Goal: Information Seeking & Learning: Learn about a topic

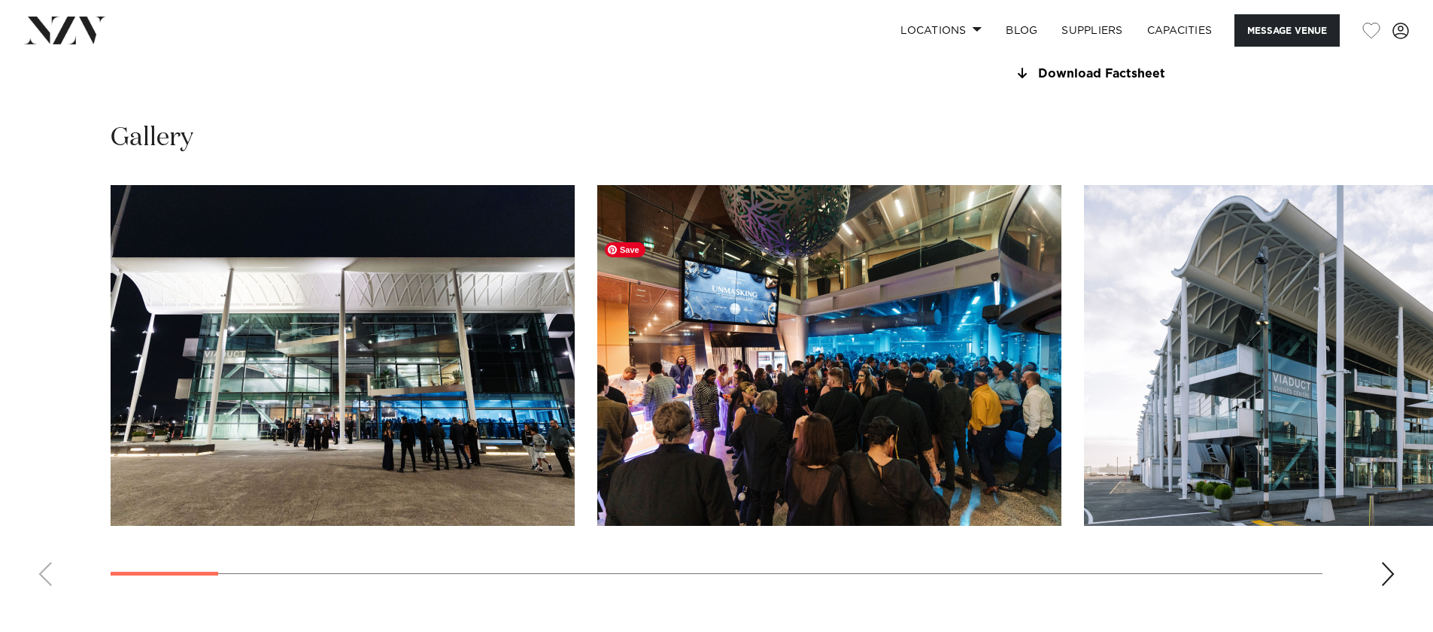
scroll to position [1742, 0]
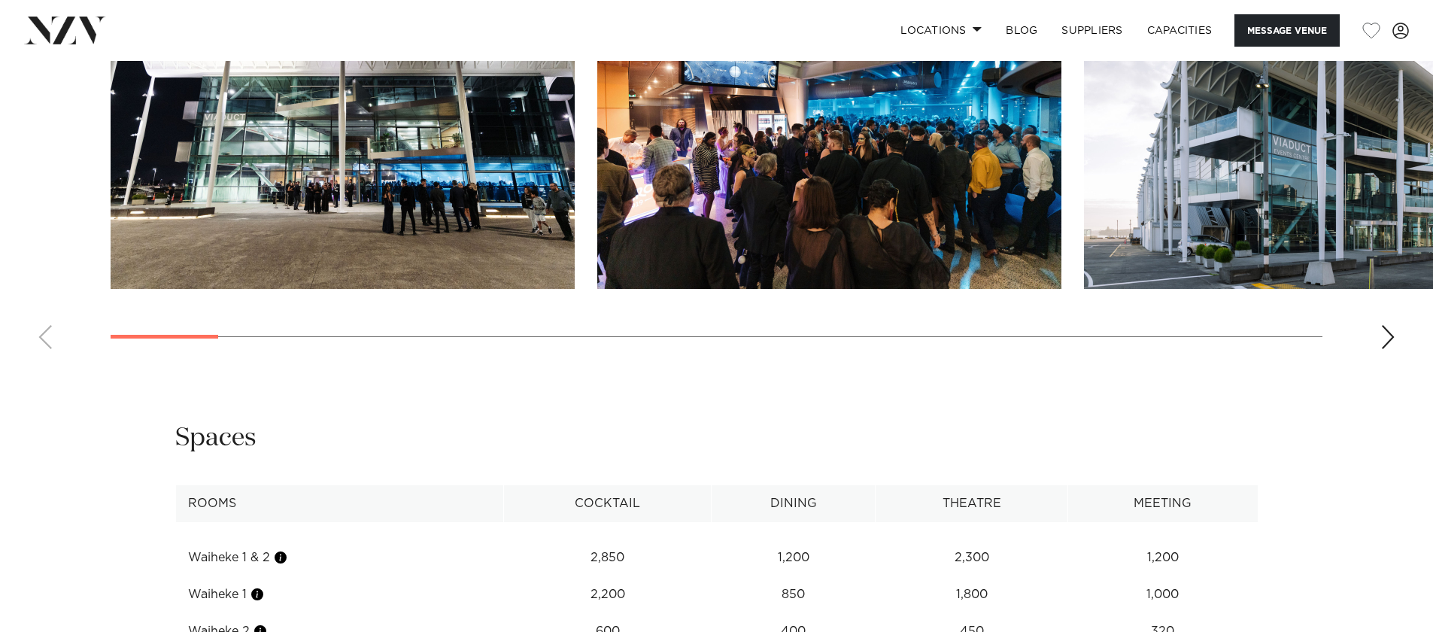
click at [1377, 361] on swiper-container at bounding box center [716, 154] width 1433 height 413
click at [1387, 349] on div "Next slide" at bounding box center [1387, 337] width 15 height 24
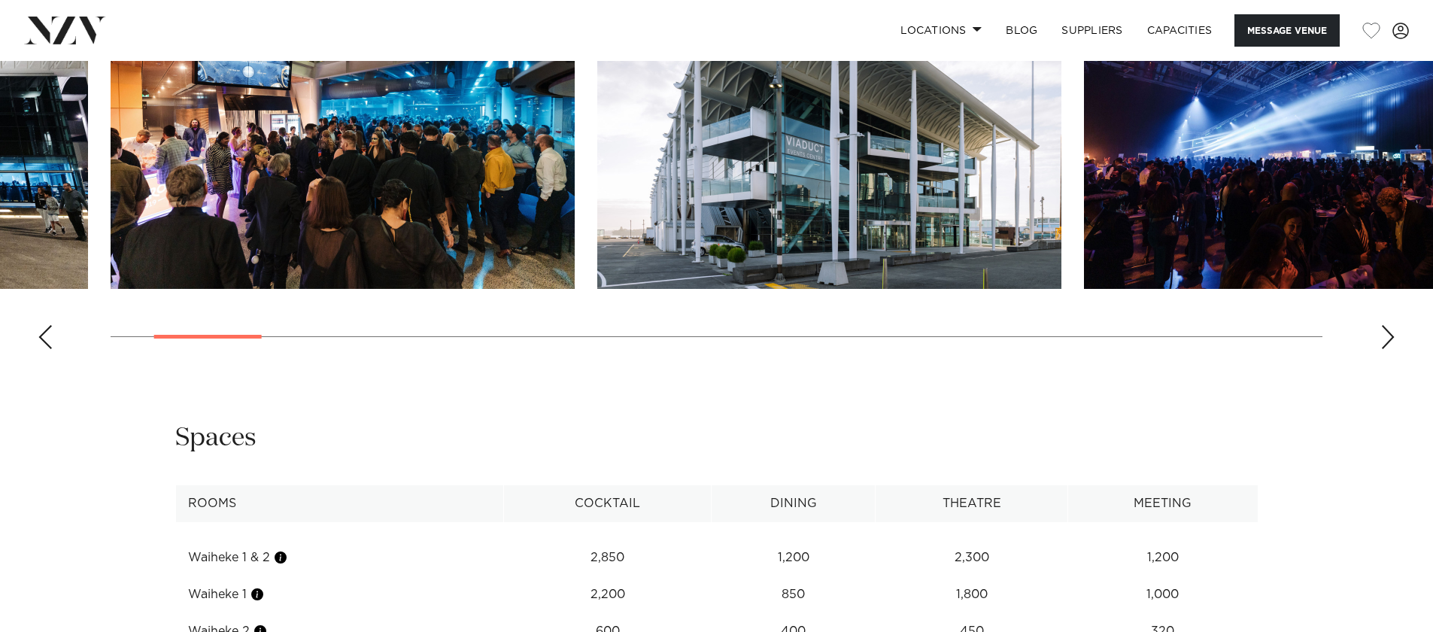
click at [1387, 349] on div "Next slide" at bounding box center [1387, 337] width 15 height 24
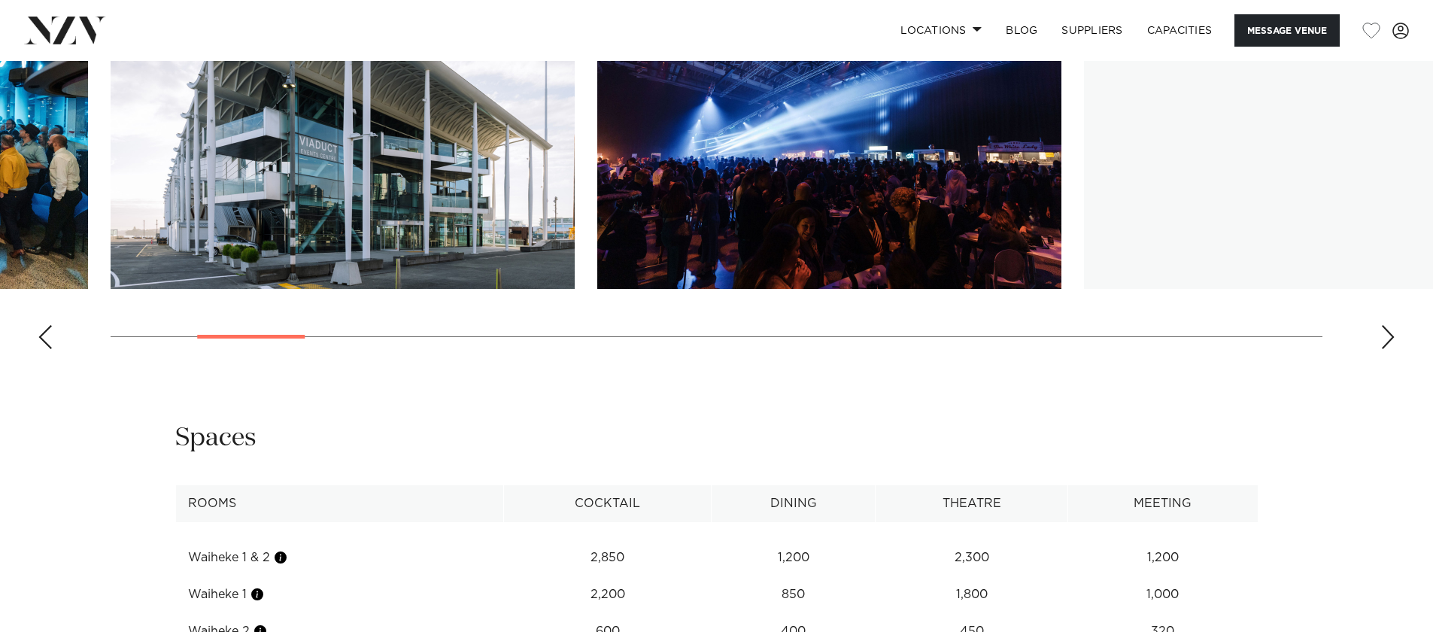
click at [1387, 349] on div "Next slide" at bounding box center [1387, 337] width 15 height 24
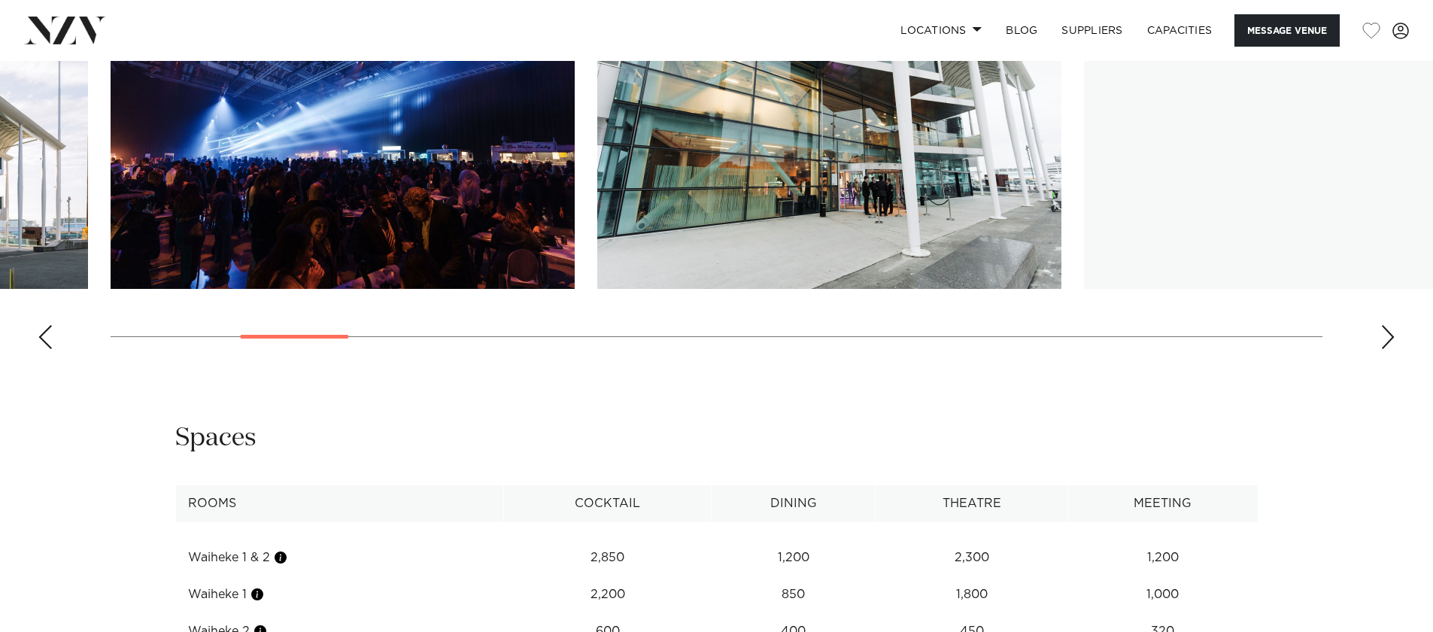
scroll to position [1723, 0]
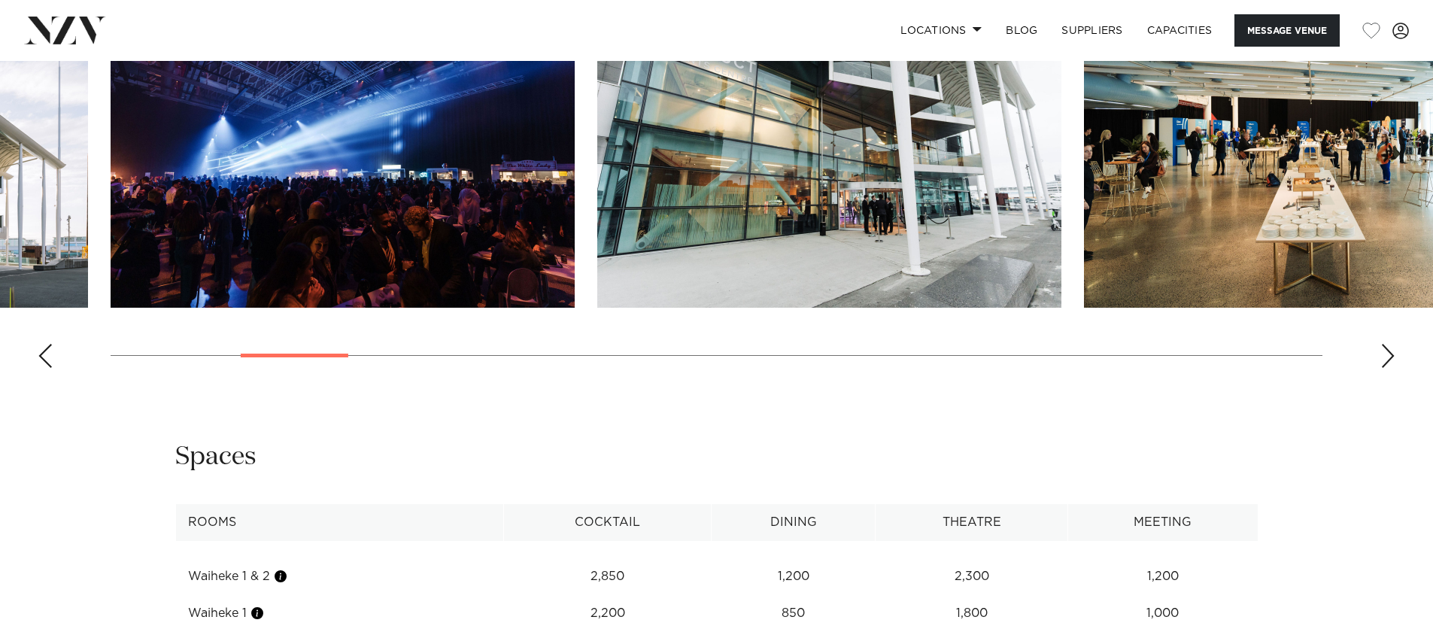
click at [1387, 380] on swiper-container at bounding box center [716, 173] width 1433 height 413
click at [1387, 368] on div "Next slide" at bounding box center [1387, 356] width 15 height 24
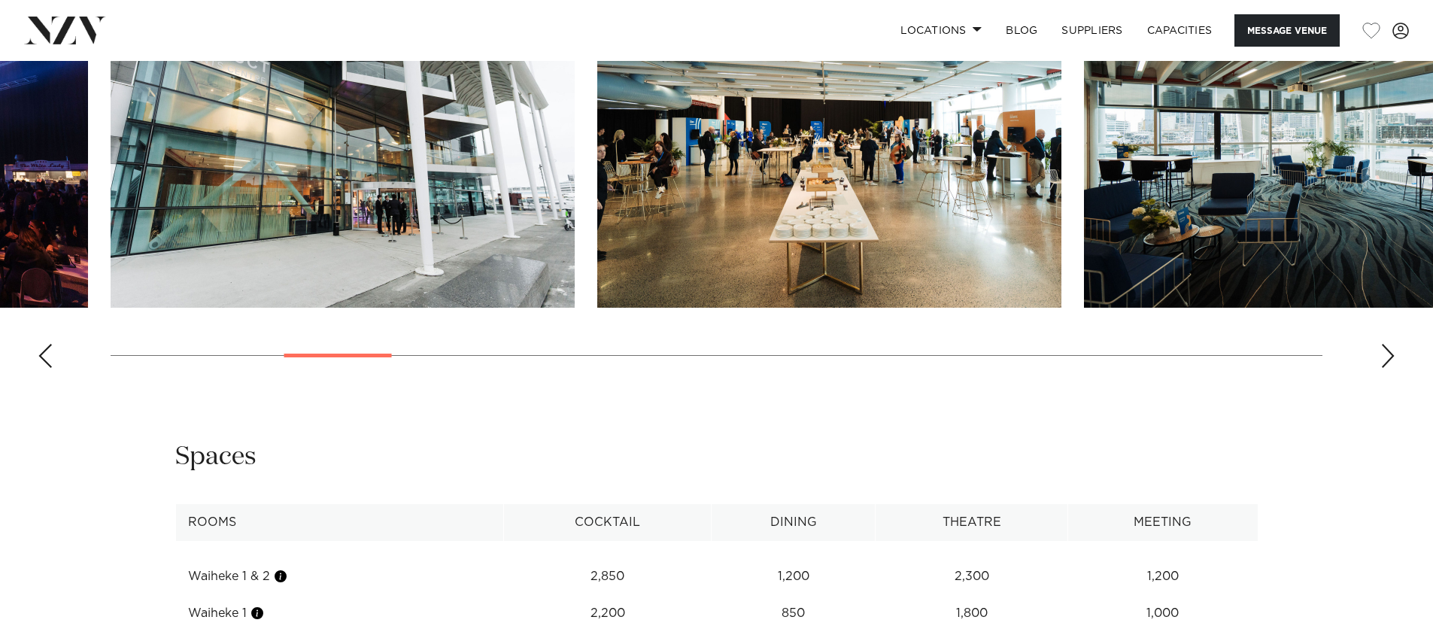
click at [1387, 368] on div "Next slide" at bounding box center [1387, 356] width 15 height 24
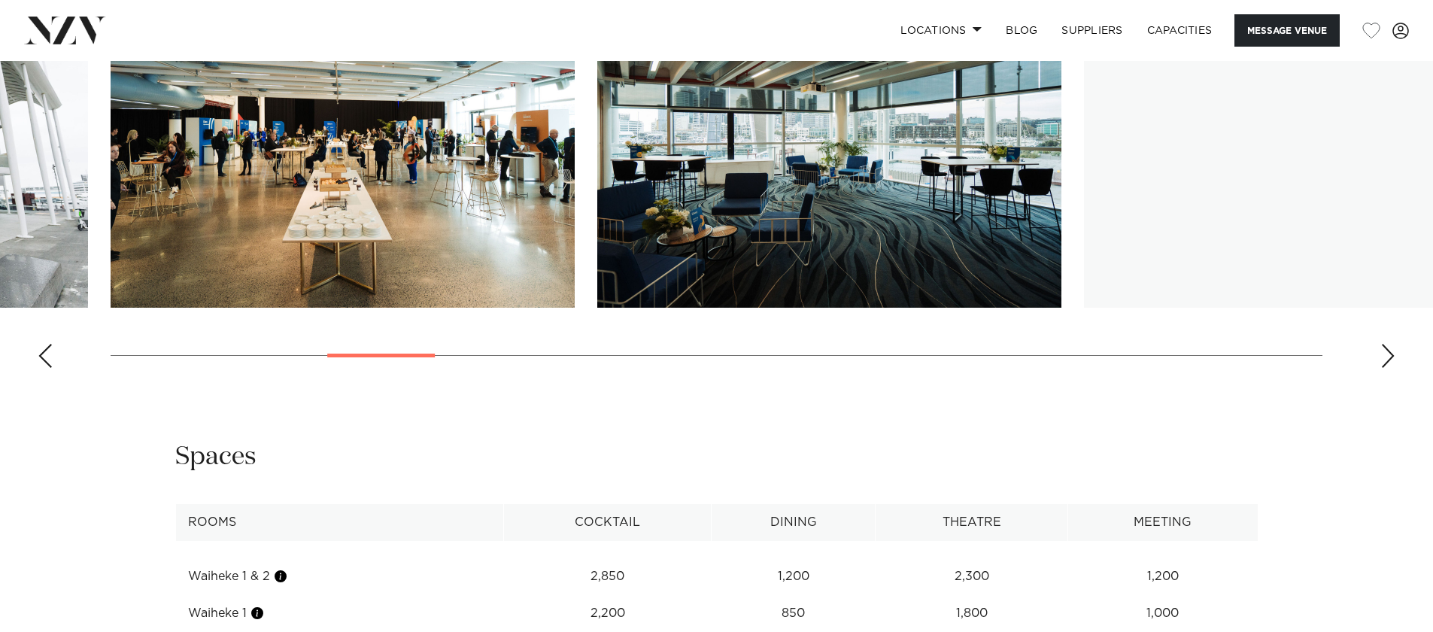
click at [1387, 368] on div "Next slide" at bounding box center [1387, 356] width 15 height 24
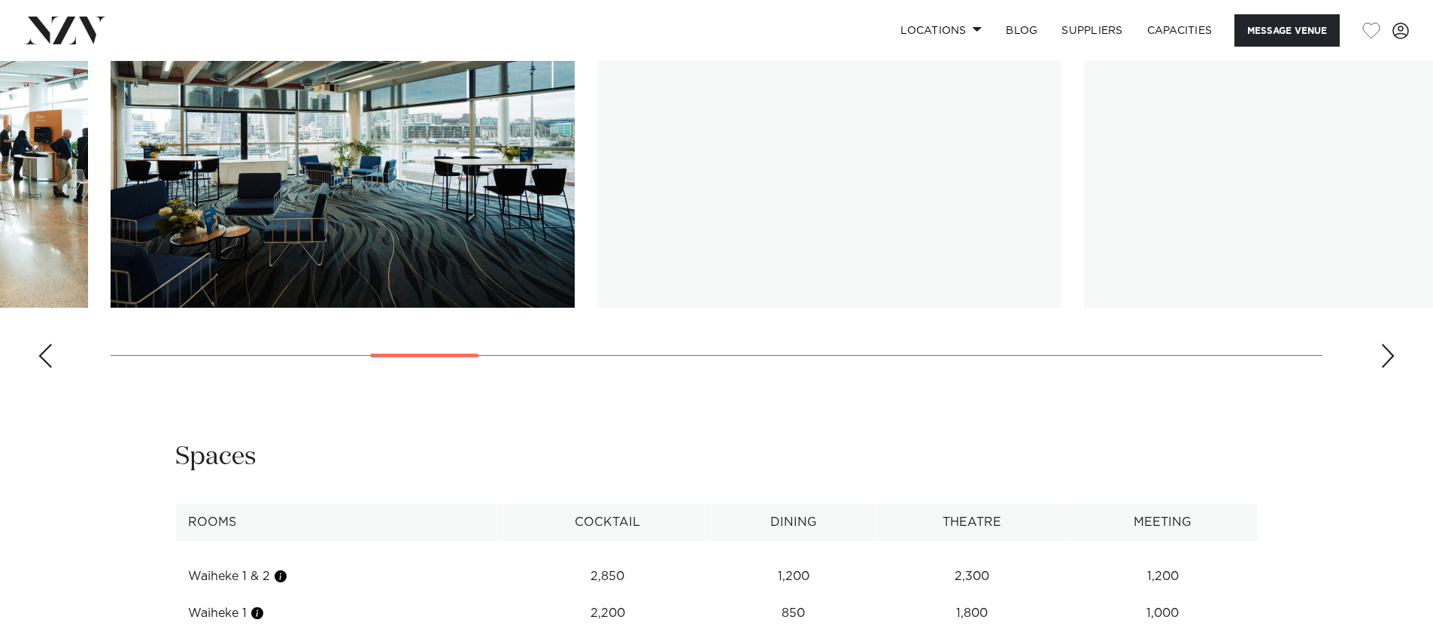
click at [1387, 368] on div "Next slide" at bounding box center [1387, 356] width 15 height 24
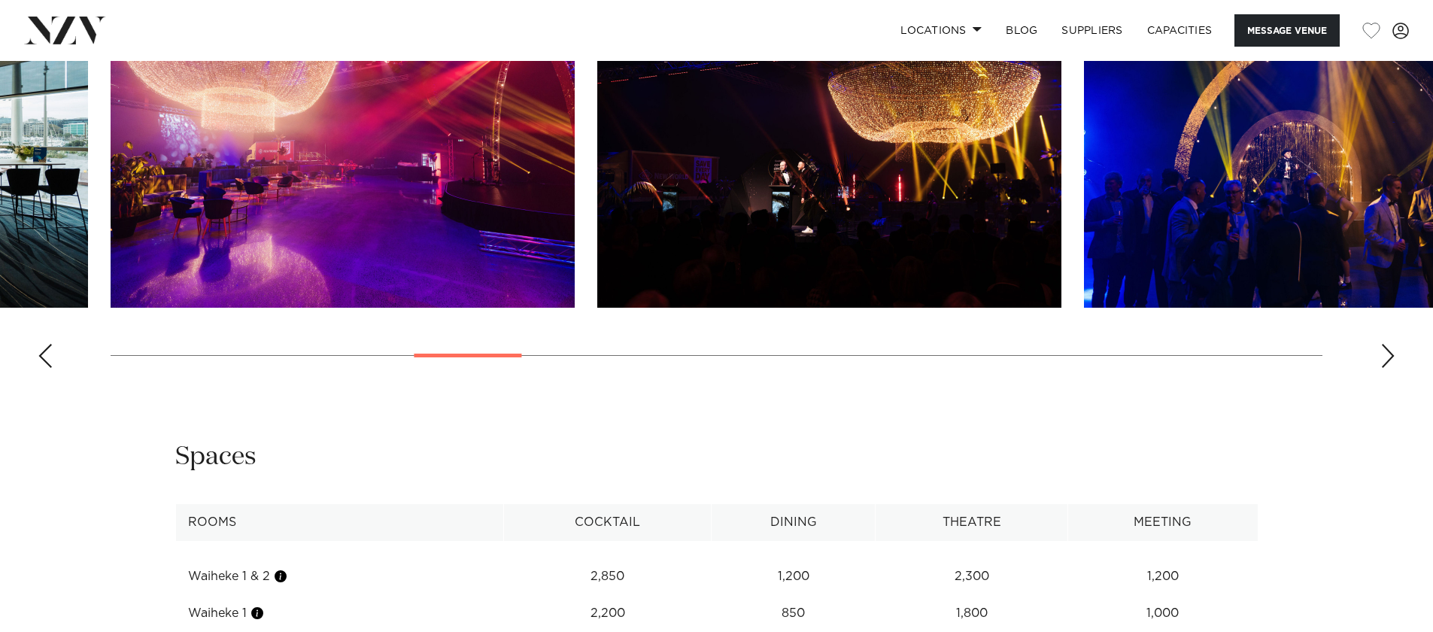
click at [1387, 368] on div "Next slide" at bounding box center [1387, 356] width 15 height 24
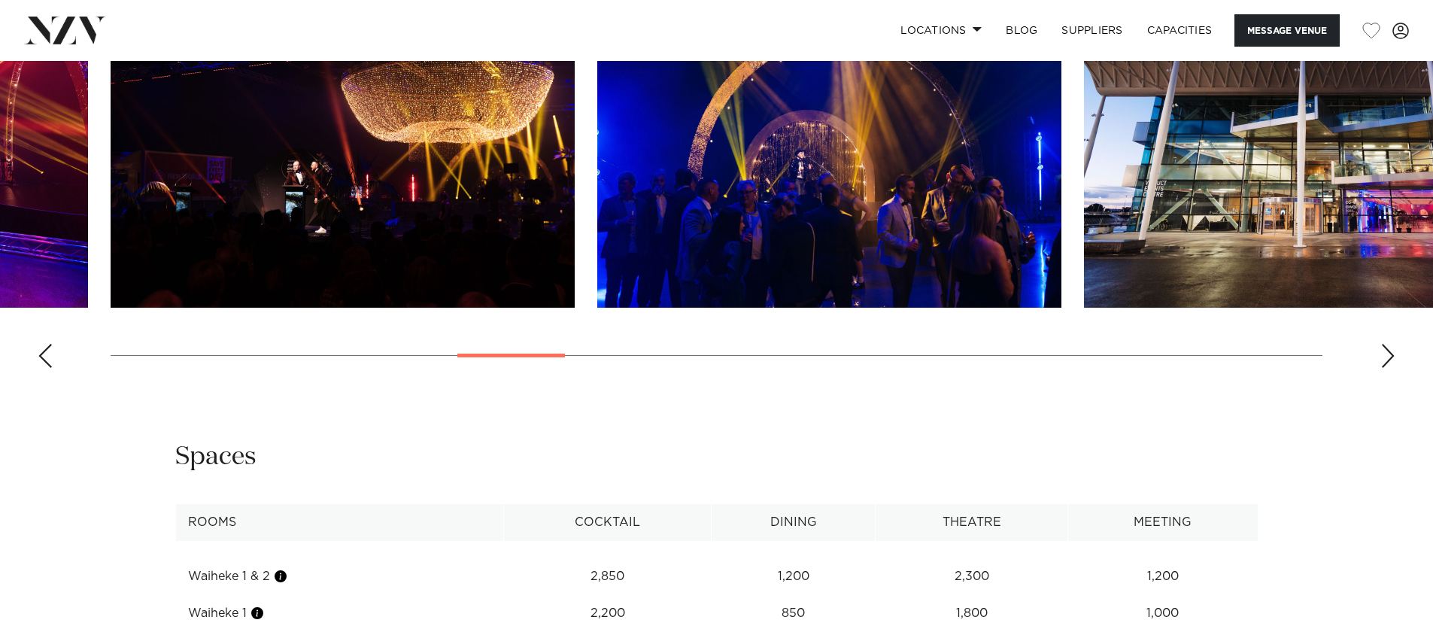
click at [1387, 368] on div "Next slide" at bounding box center [1387, 356] width 15 height 24
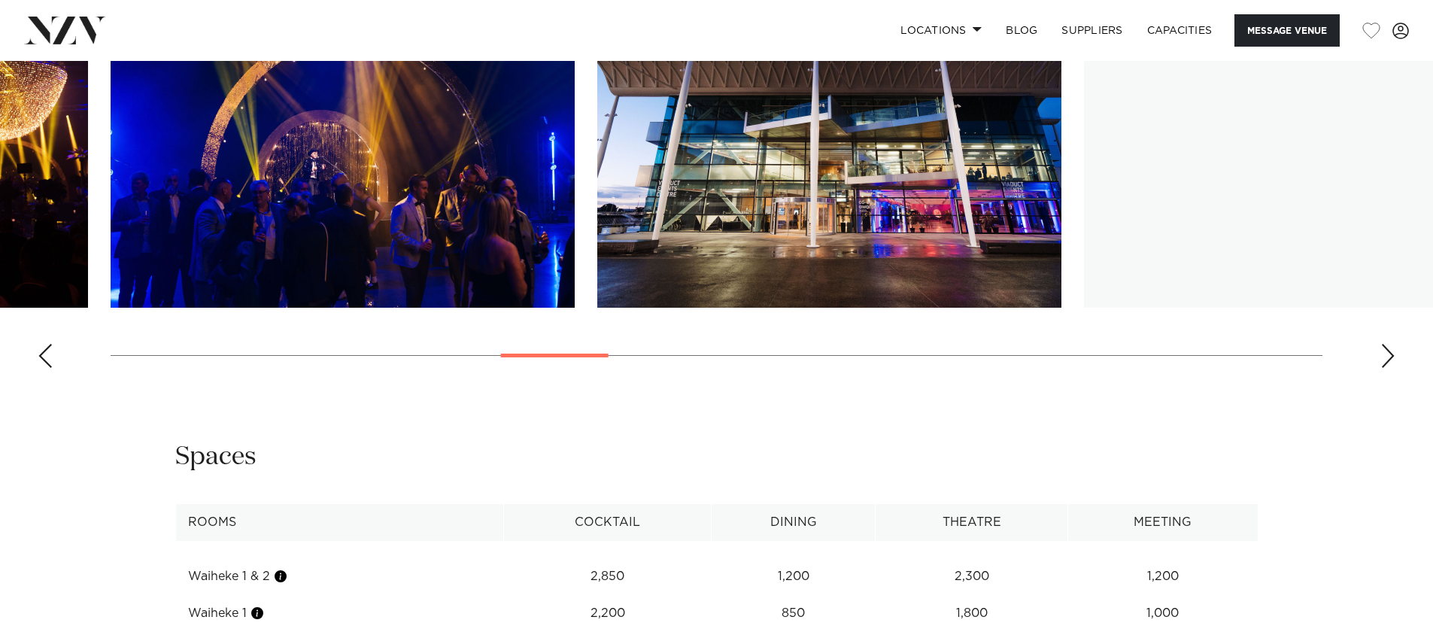
click at [1387, 368] on div "Next slide" at bounding box center [1387, 356] width 15 height 24
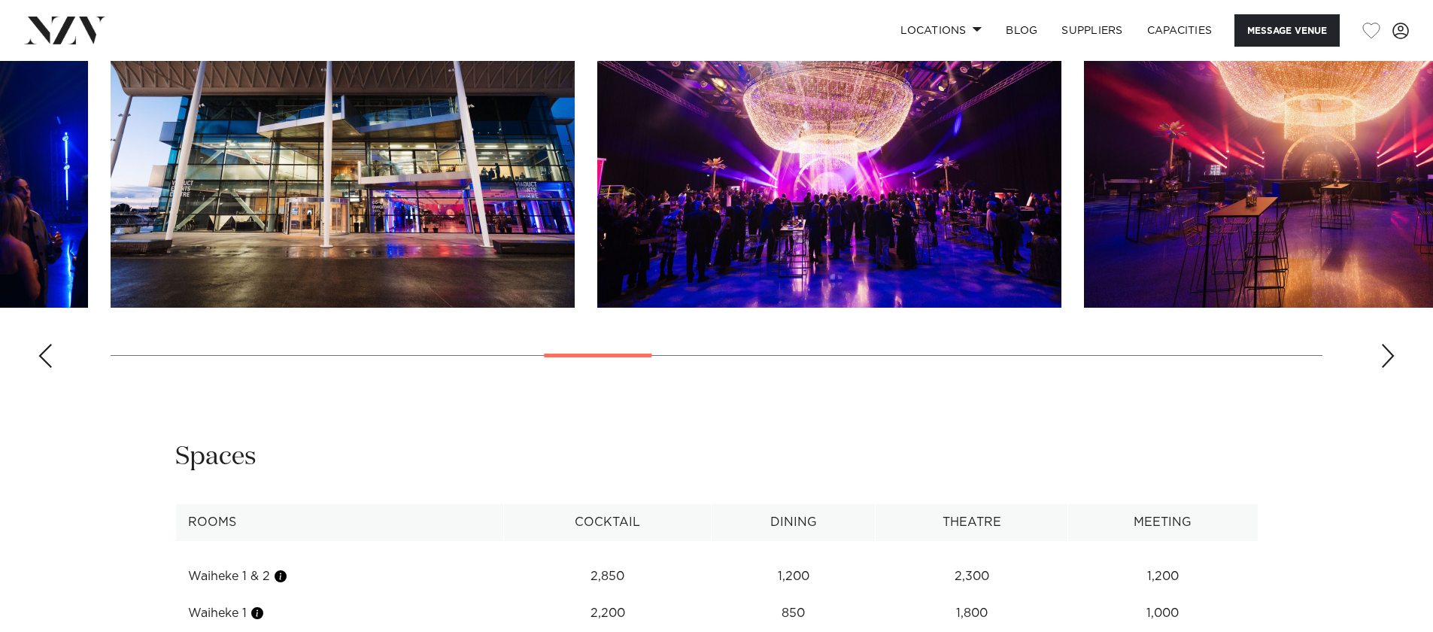
click at [1387, 368] on div "Next slide" at bounding box center [1387, 356] width 15 height 24
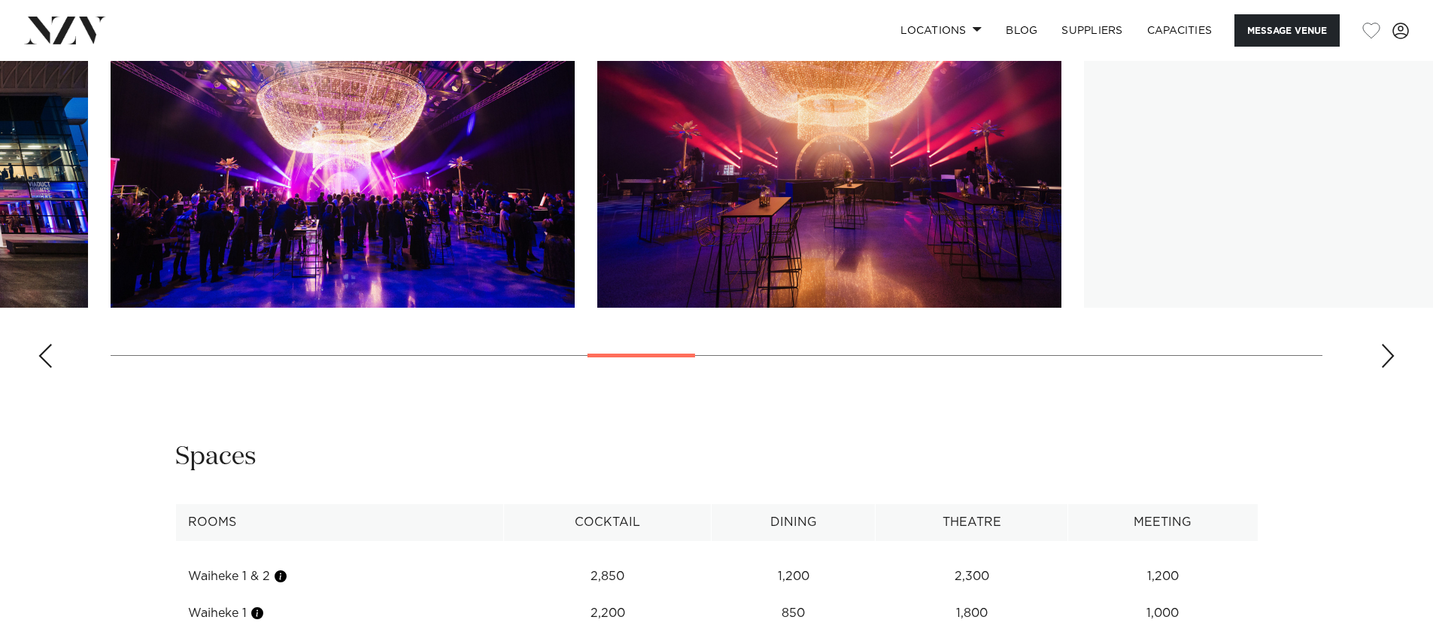
click at [1387, 368] on div "Next slide" at bounding box center [1387, 356] width 15 height 24
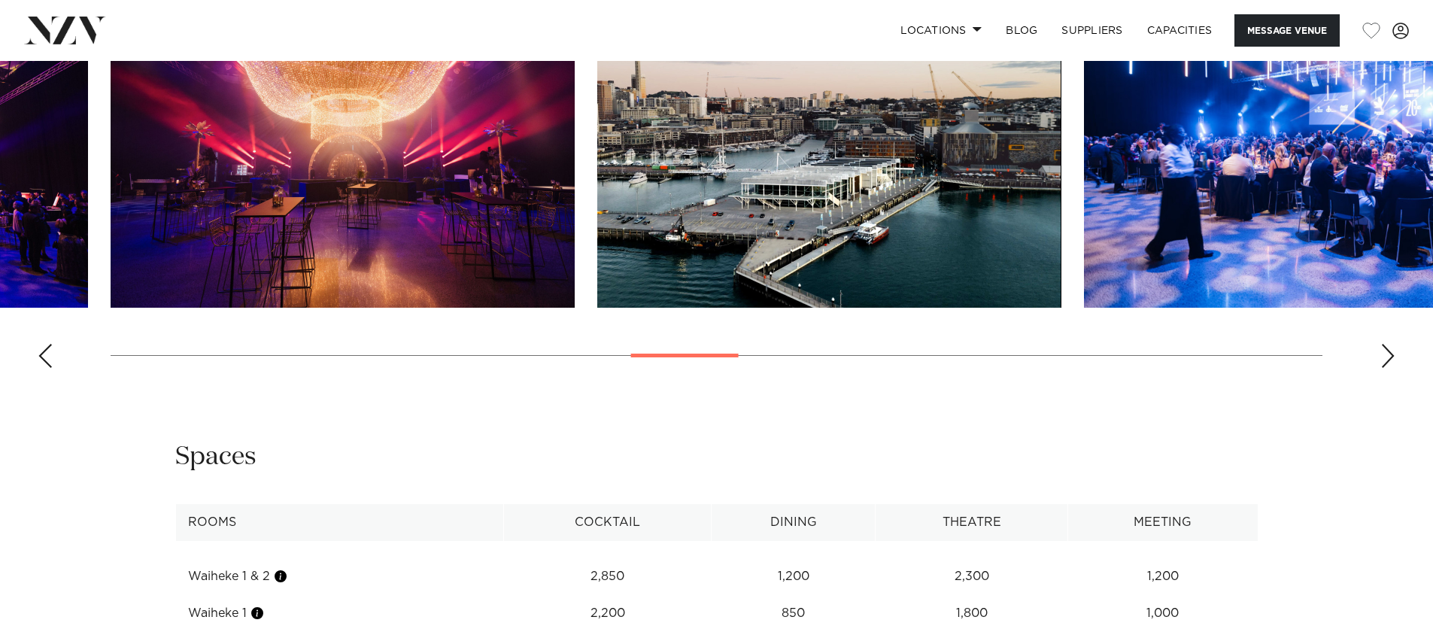
click at [1387, 368] on div "Next slide" at bounding box center [1387, 356] width 15 height 24
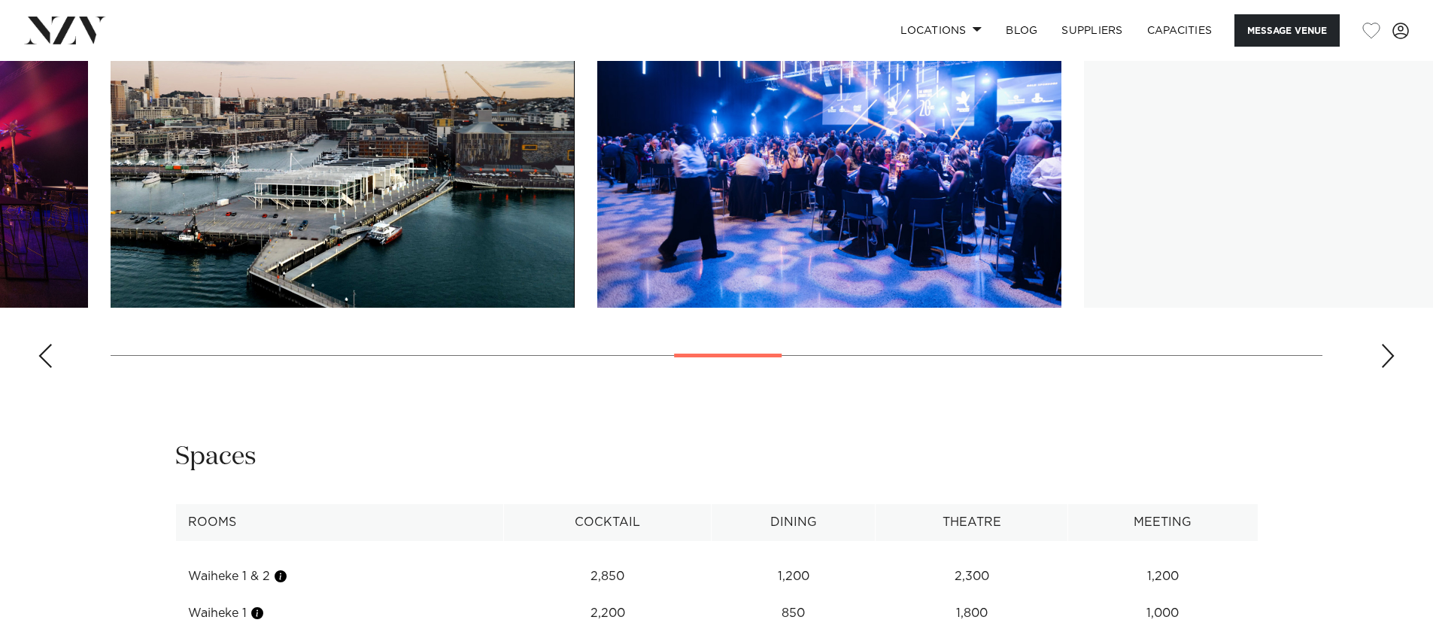
click at [1387, 368] on div "Next slide" at bounding box center [1387, 356] width 15 height 24
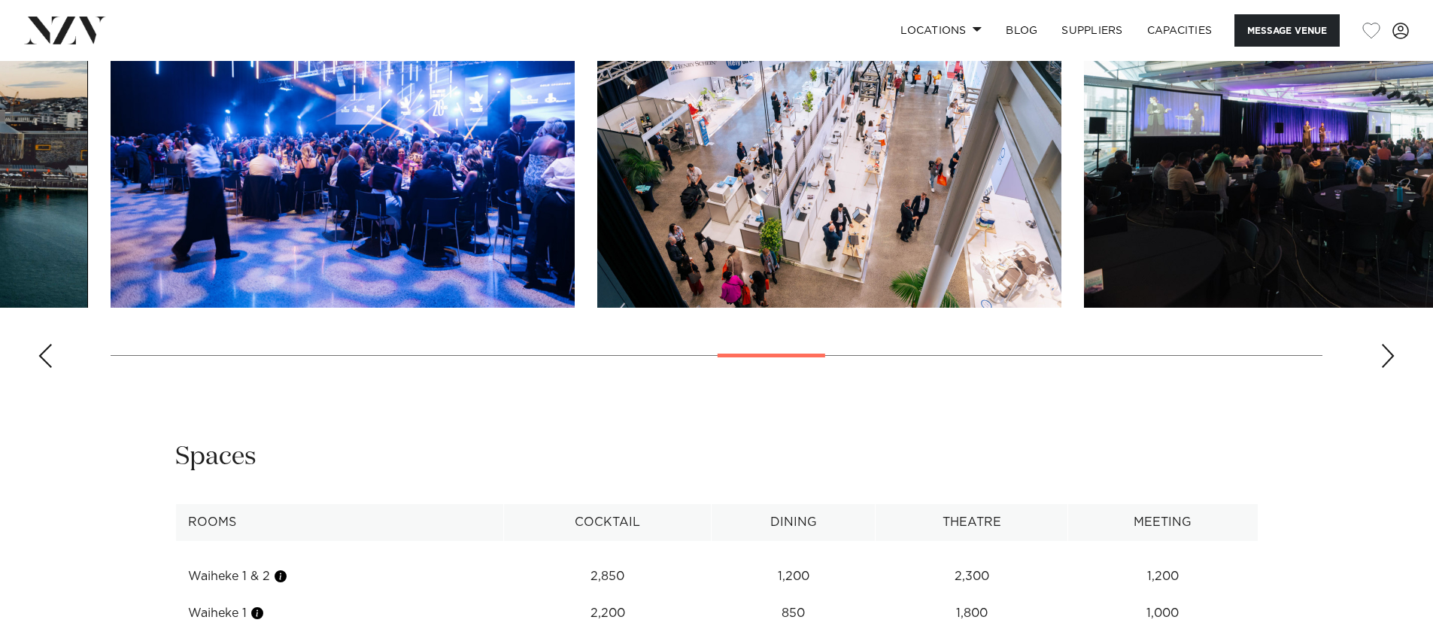
click at [1387, 368] on div "Next slide" at bounding box center [1387, 356] width 15 height 24
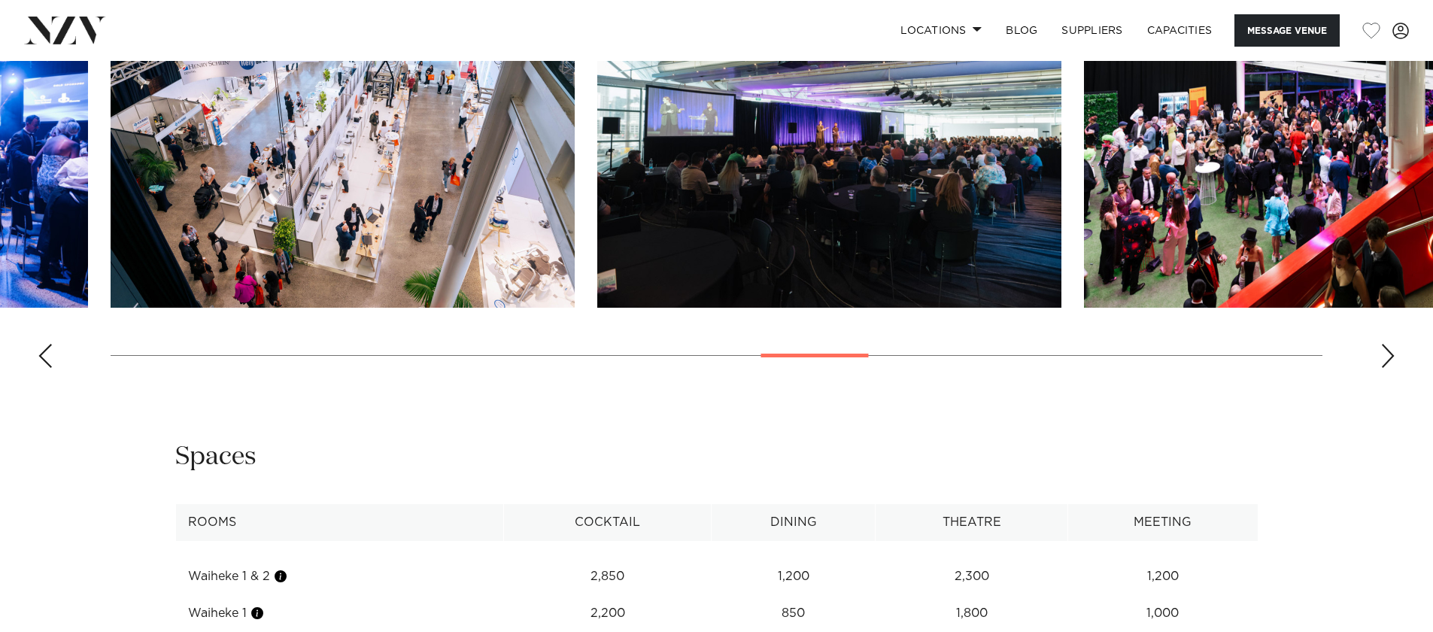
click at [1387, 368] on div "Next slide" at bounding box center [1387, 356] width 15 height 24
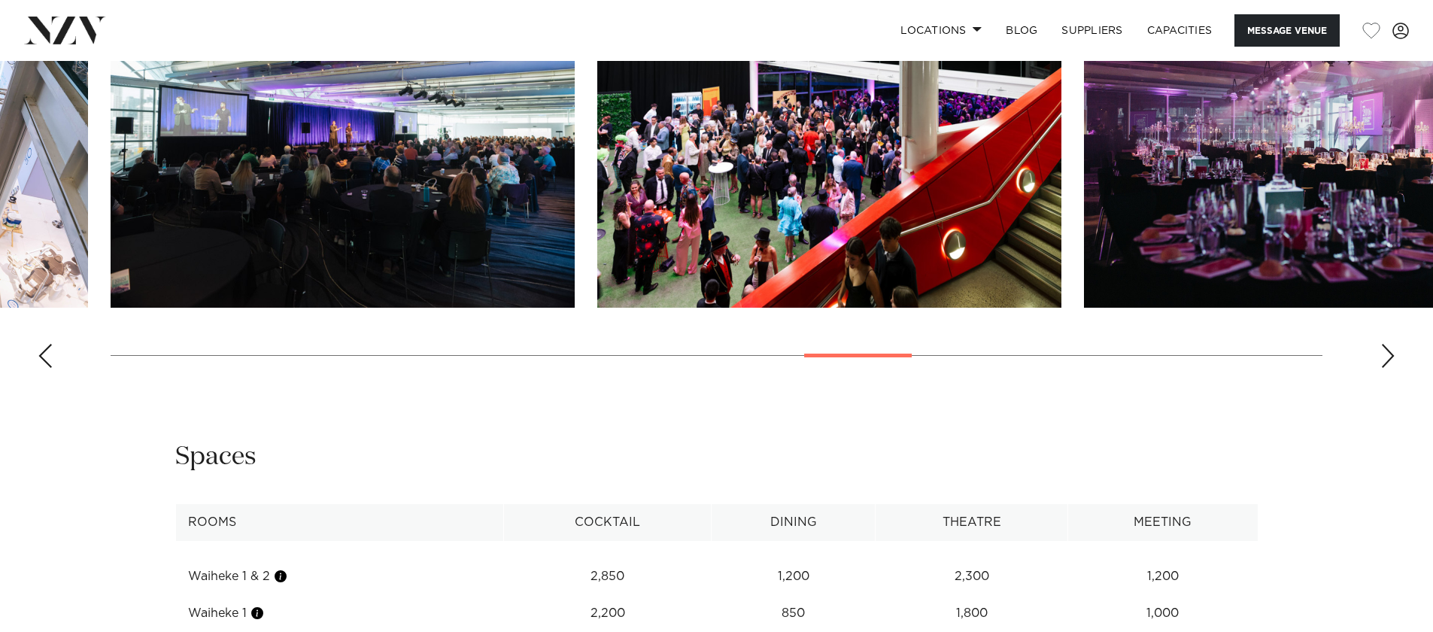
click at [1387, 368] on div "Next slide" at bounding box center [1387, 356] width 15 height 24
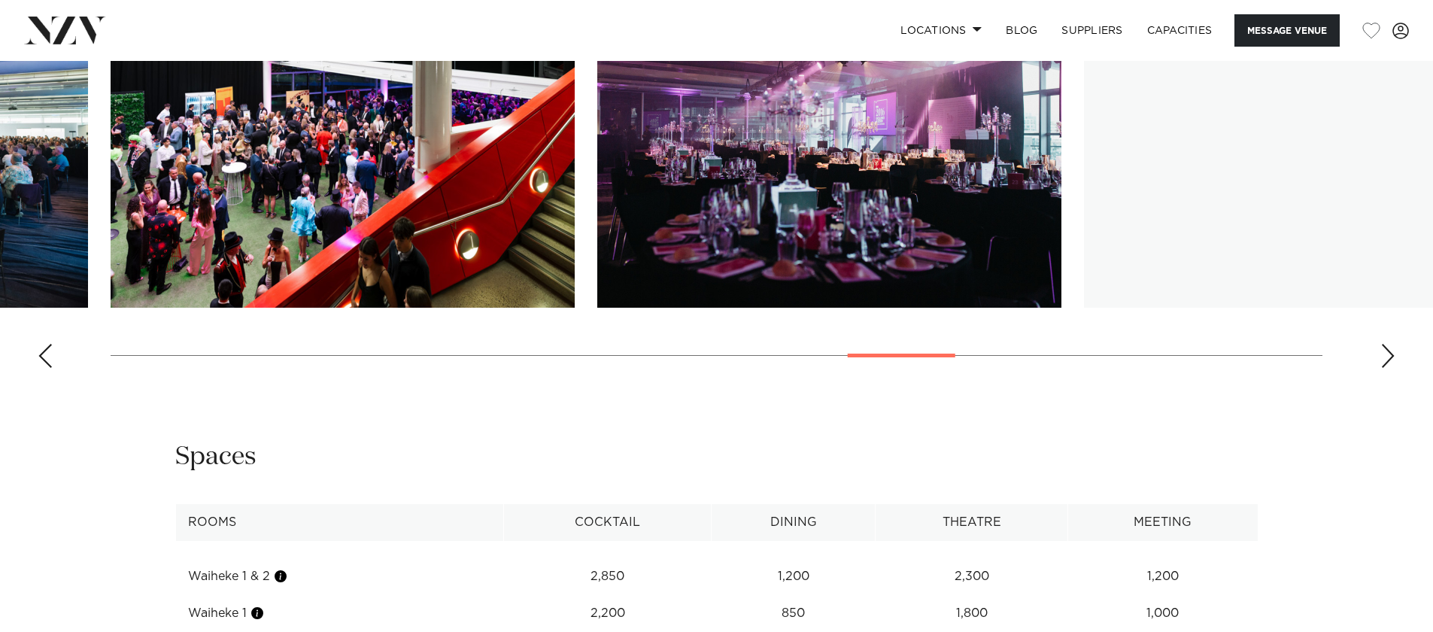
click at [1387, 368] on div "Next slide" at bounding box center [1387, 356] width 15 height 24
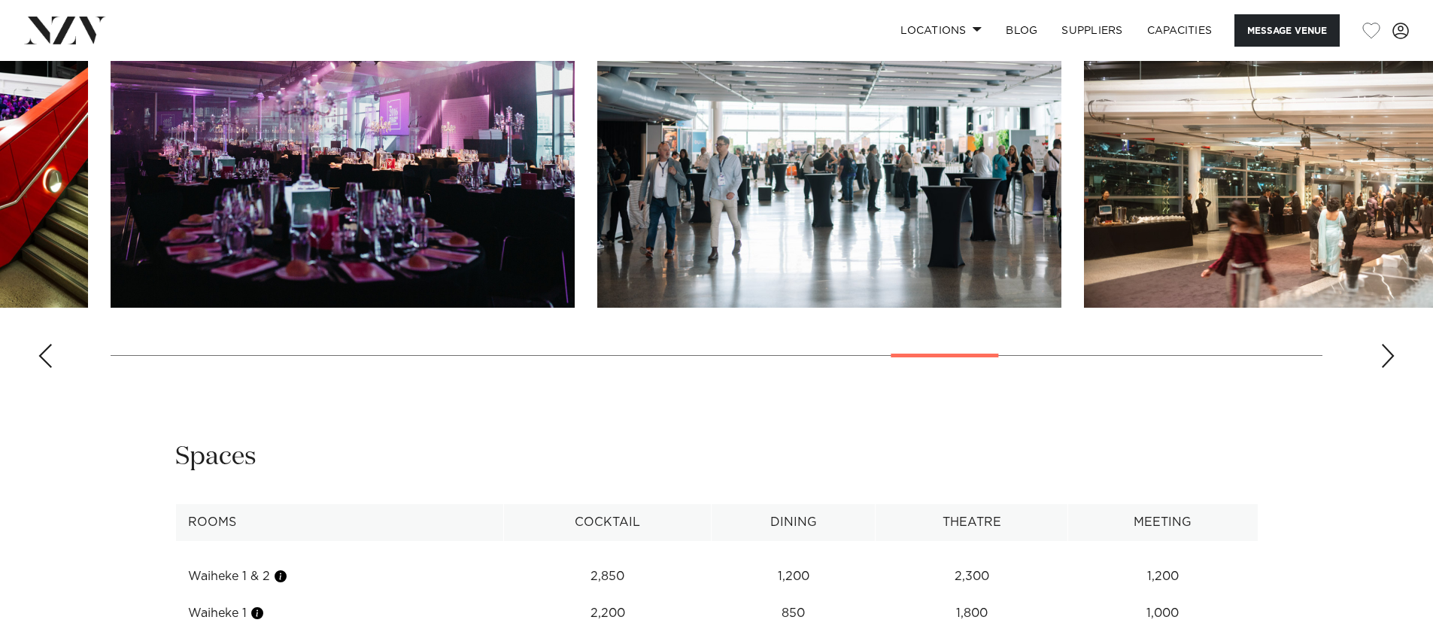
click at [1387, 368] on div "Next slide" at bounding box center [1387, 356] width 15 height 24
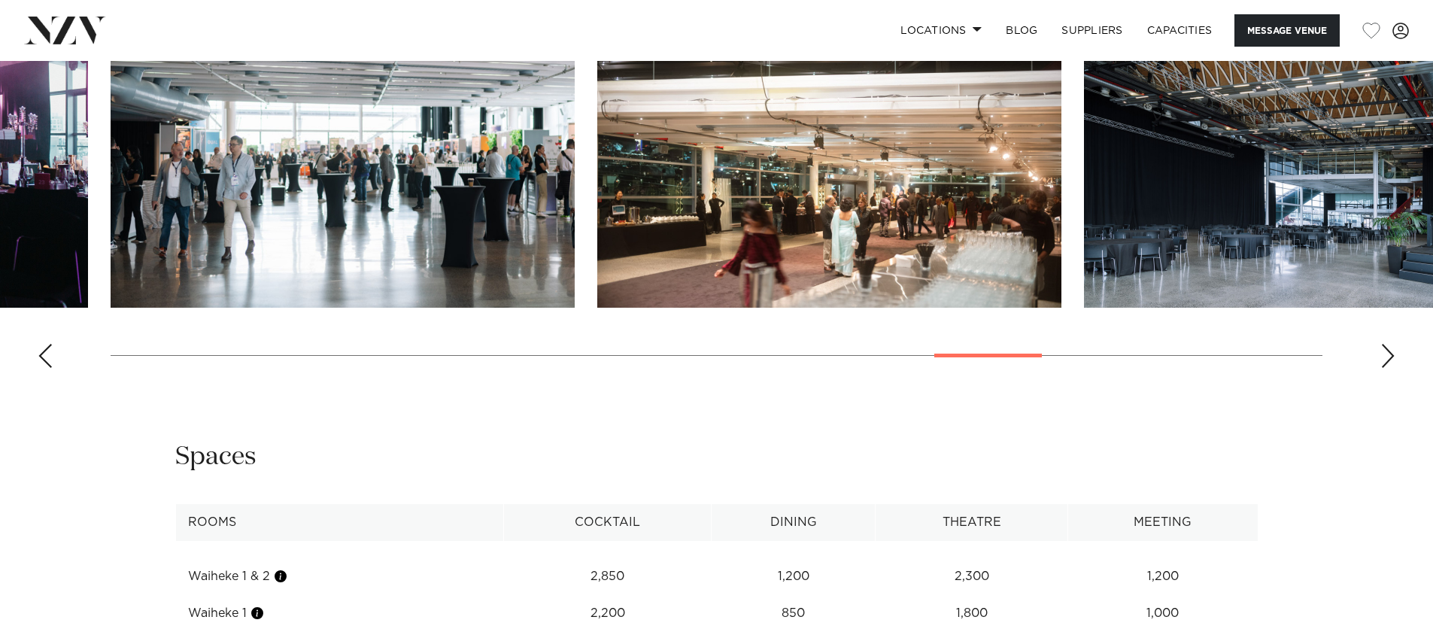
click at [1387, 368] on div "Next slide" at bounding box center [1387, 356] width 15 height 24
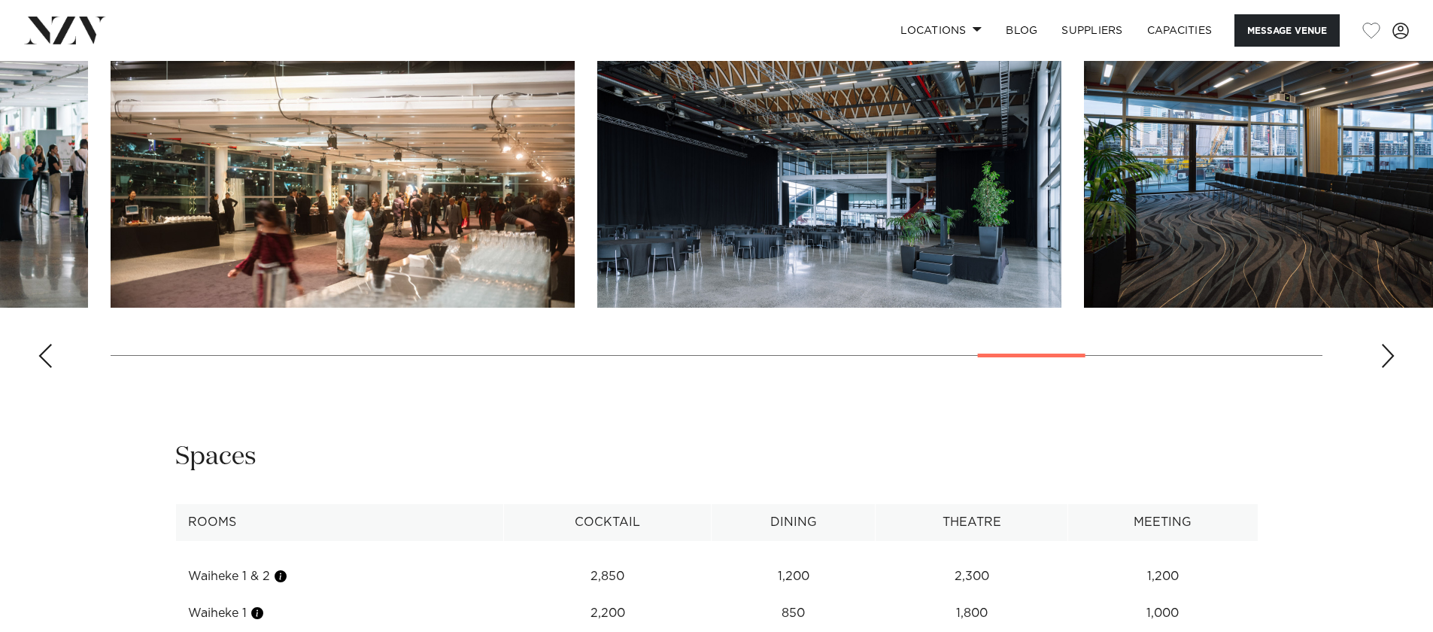
click at [1387, 368] on div "Next slide" at bounding box center [1387, 356] width 15 height 24
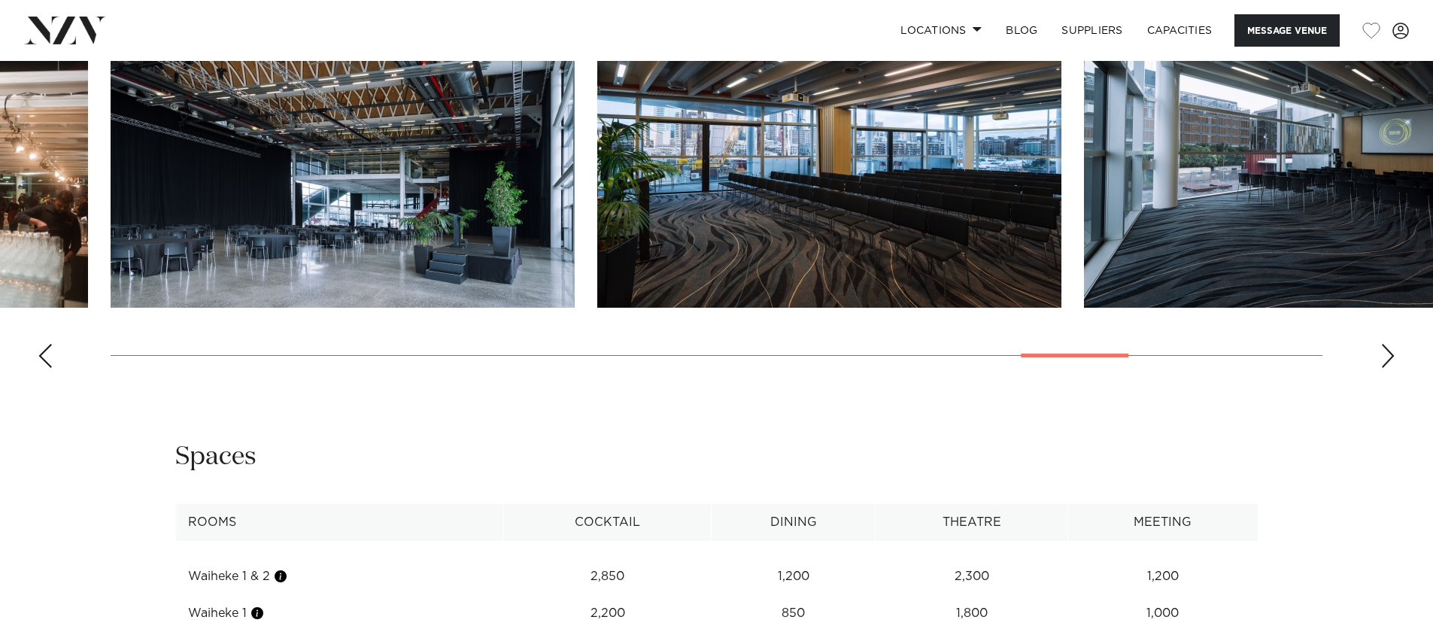
click at [1387, 368] on div "Next slide" at bounding box center [1387, 356] width 15 height 24
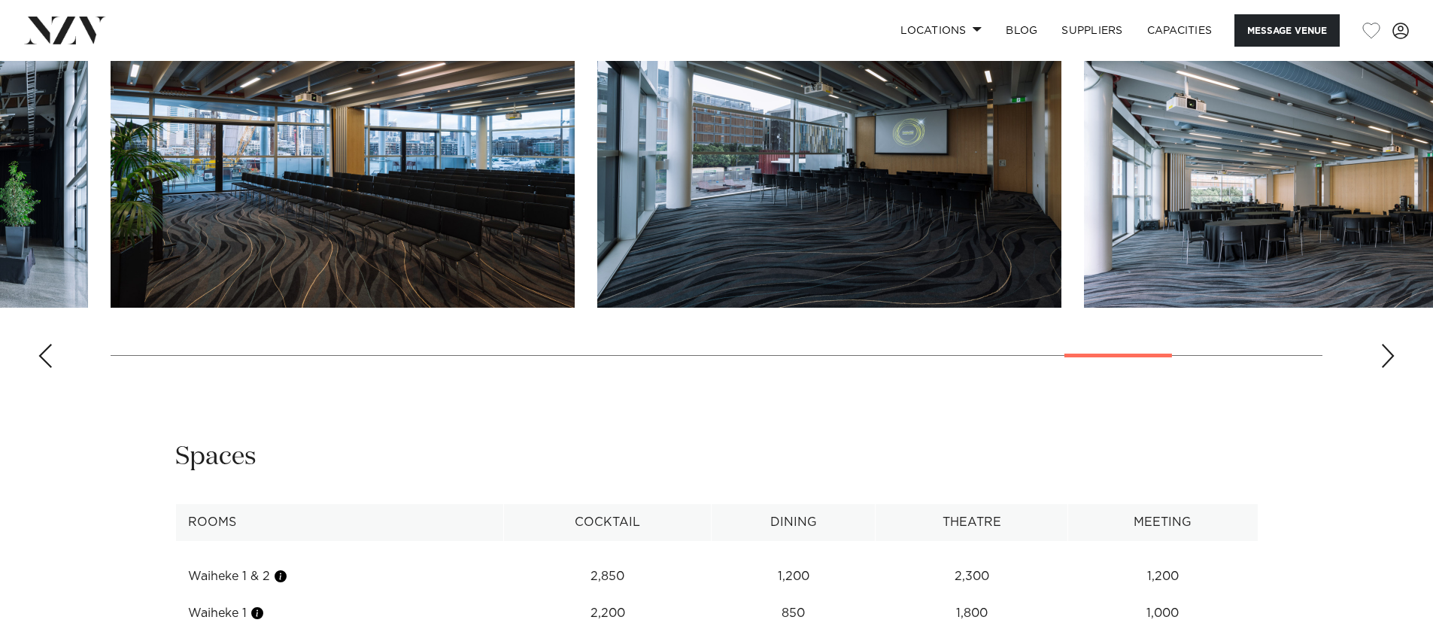
click at [1387, 368] on div "Next slide" at bounding box center [1387, 356] width 15 height 24
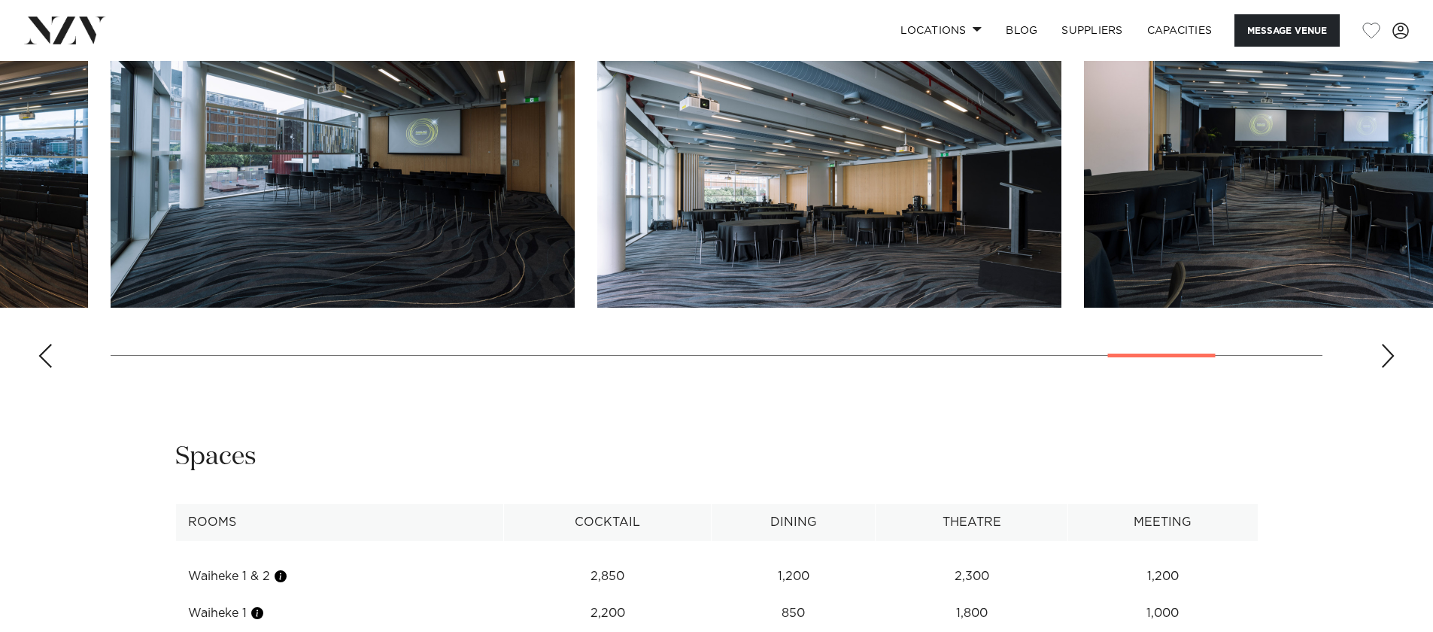
click at [1387, 368] on div "Next slide" at bounding box center [1387, 356] width 15 height 24
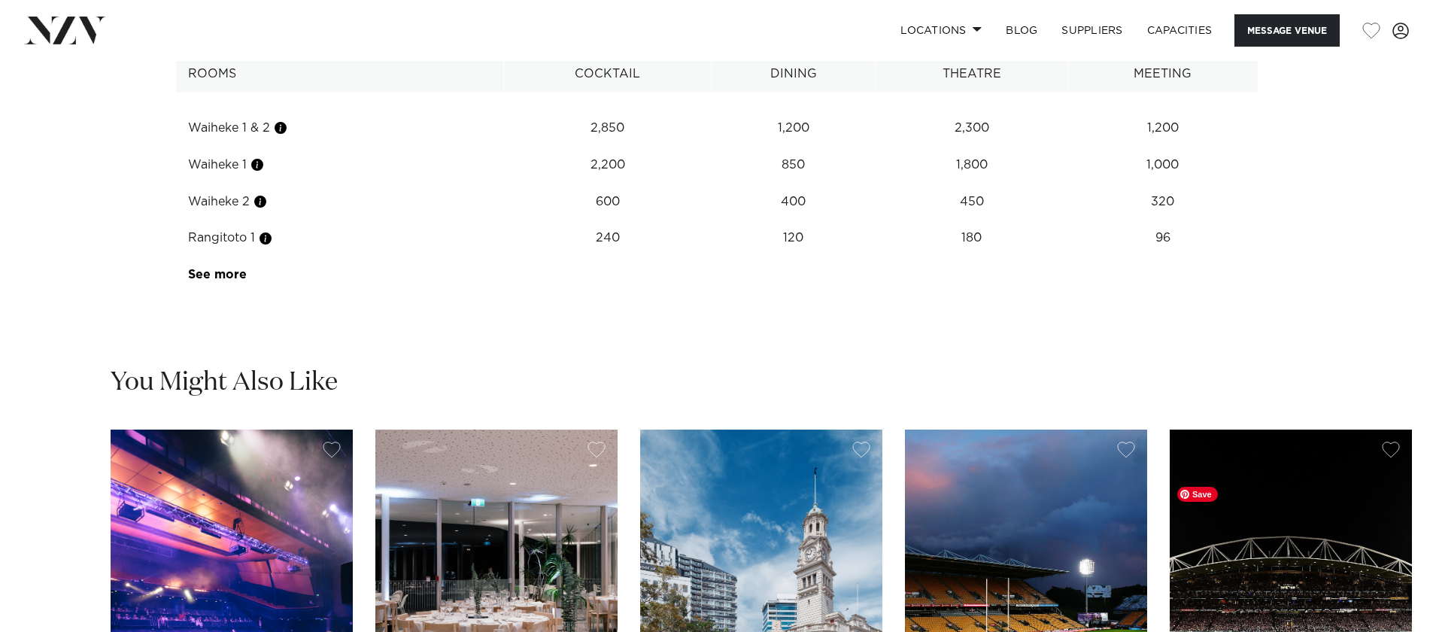
scroll to position [2255, 0]
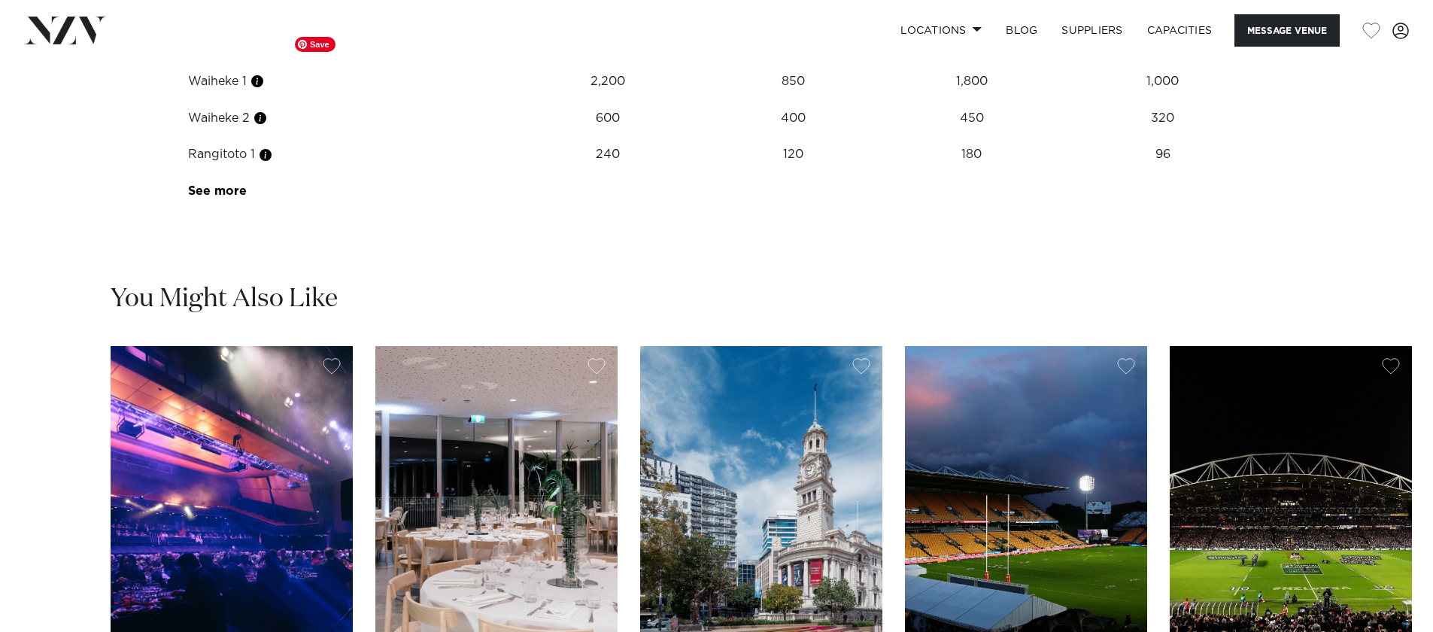
click at [356, 100] on td "Waiheke 1" at bounding box center [339, 81] width 329 height 37
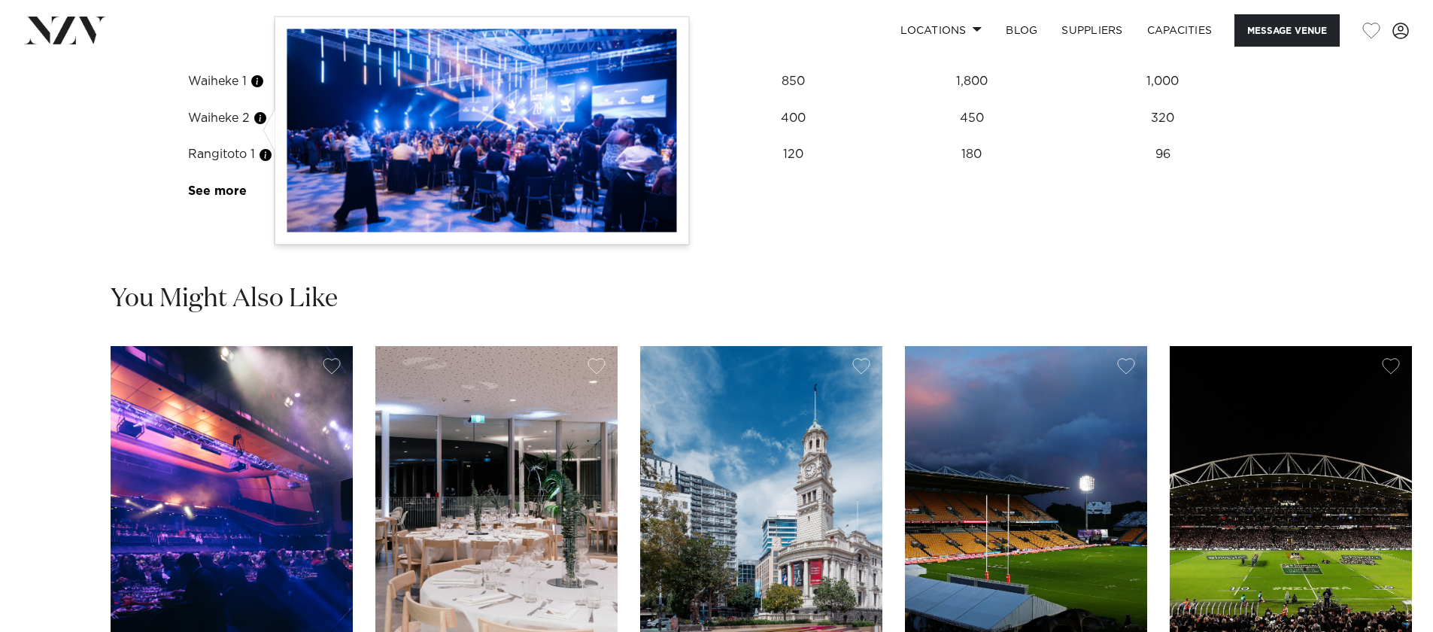
click at [257, 89] on button "button" at bounding box center [257, 81] width 15 height 15
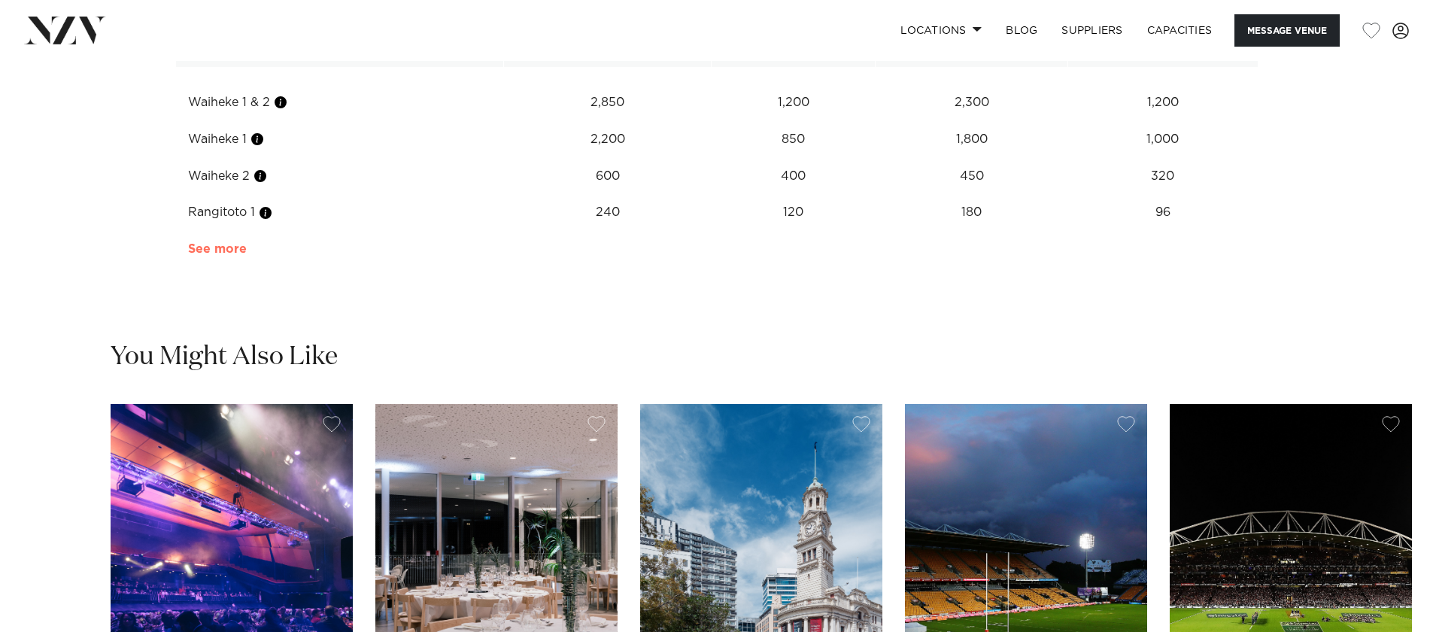
scroll to position [2187, 0]
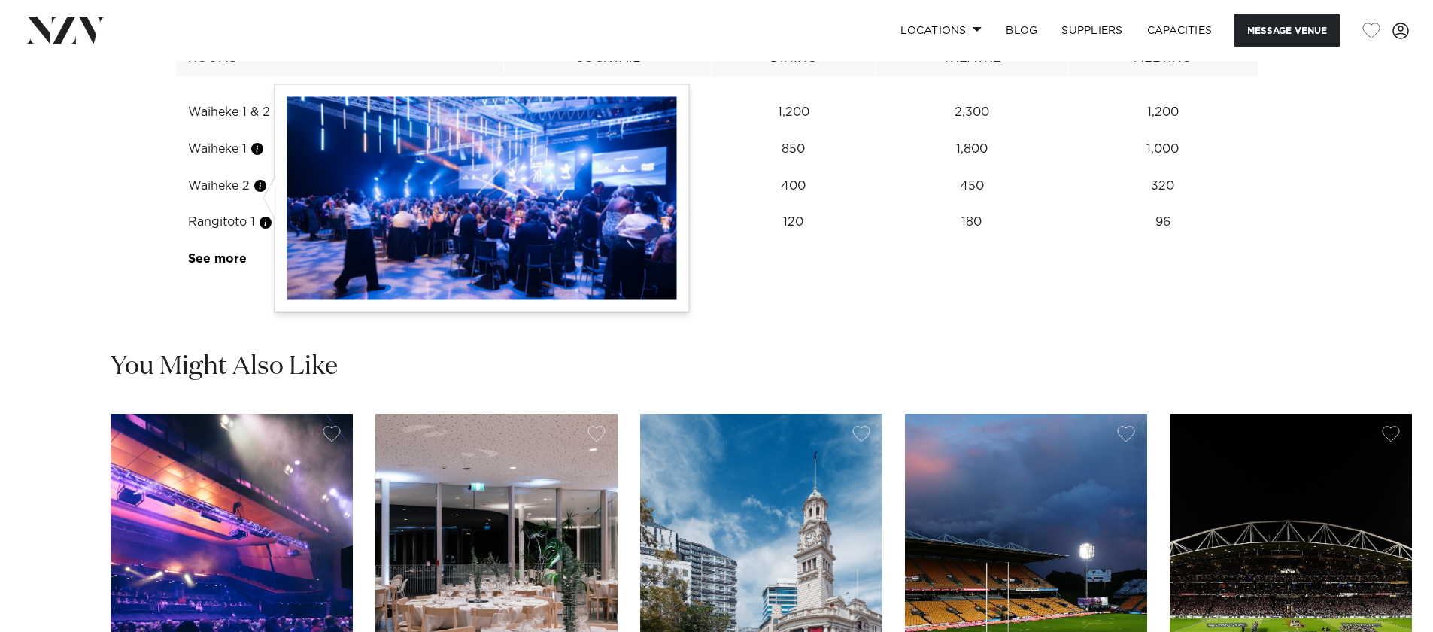
click at [261, 156] on button "button" at bounding box center [257, 148] width 15 height 15
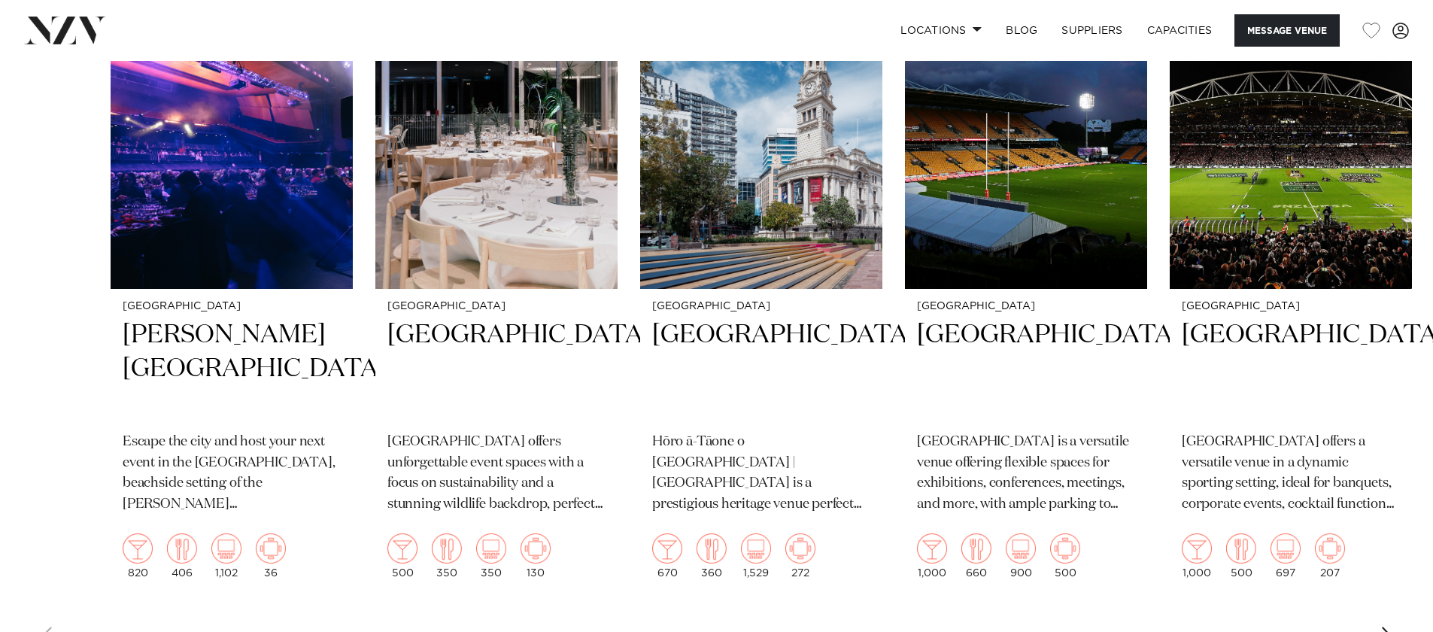
scroll to position [3157, 0]
